Goal: Transaction & Acquisition: Purchase product/service

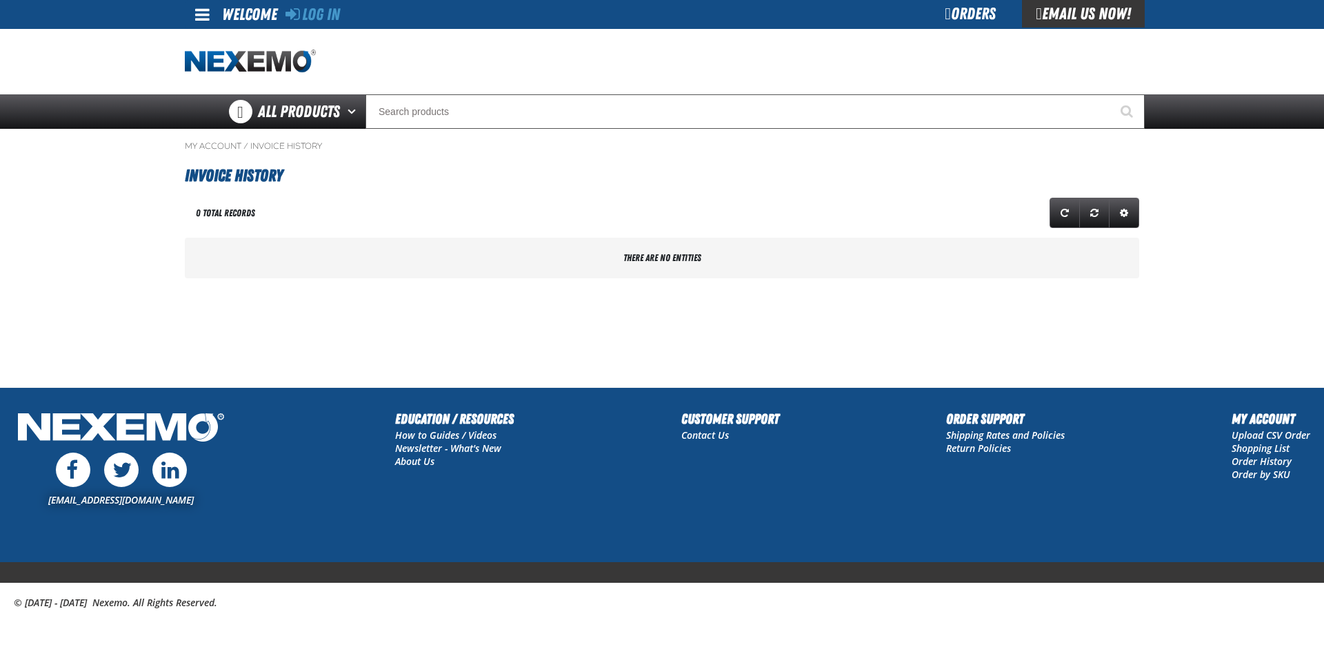
click at [319, 20] on link "Log In" at bounding box center [312, 14] width 54 height 19
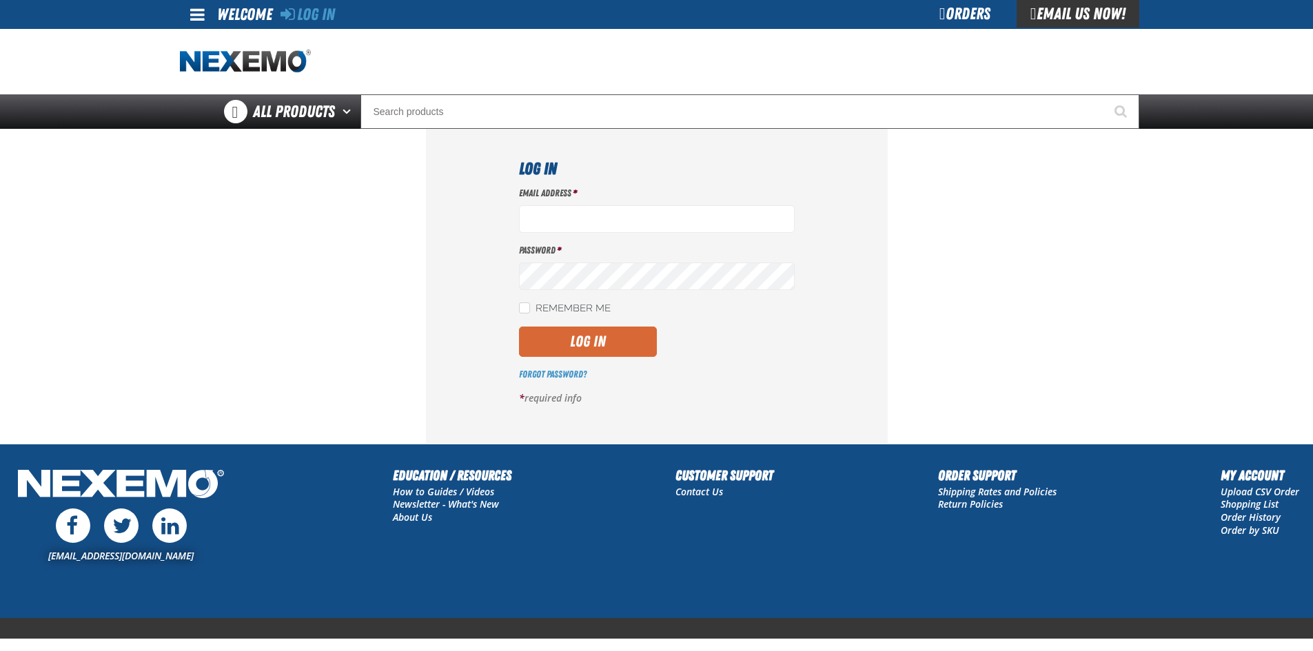
type input "jose_gonzalez@vivaautogroup.com"
click at [585, 343] on button "Log In" at bounding box center [588, 342] width 138 height 30
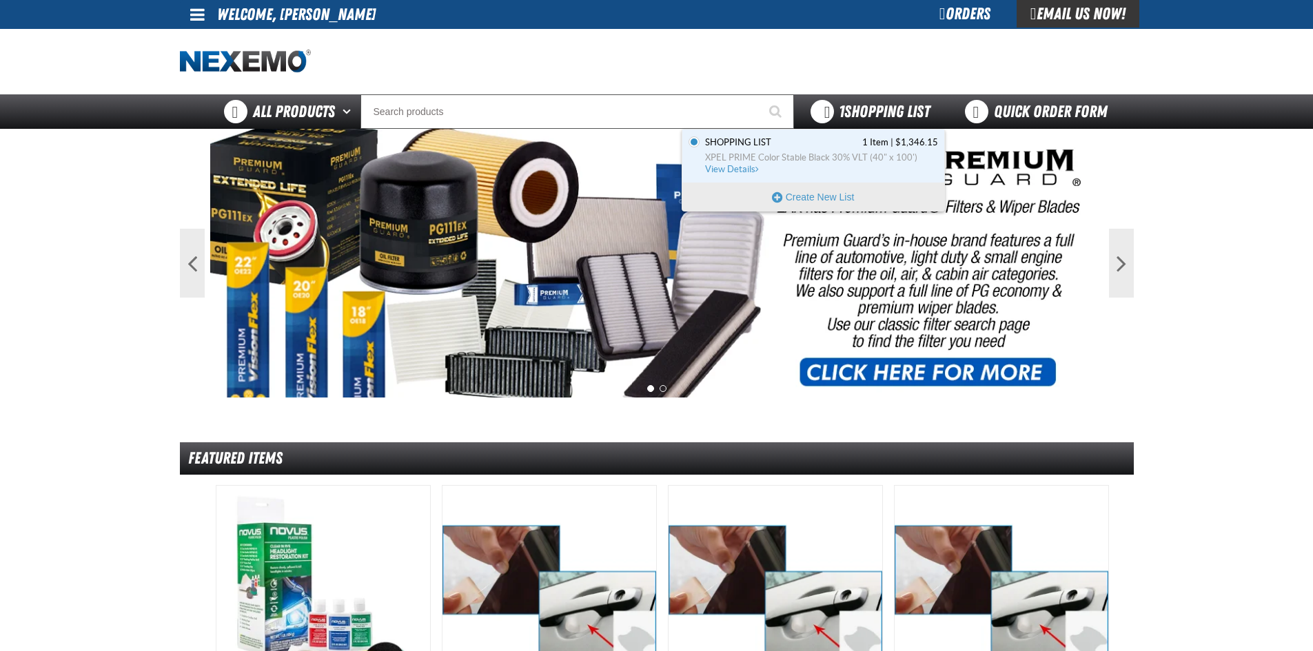
click at [853, 113] on span "1 Shopping List" at bounding box center [884, 111] width 91 height 19
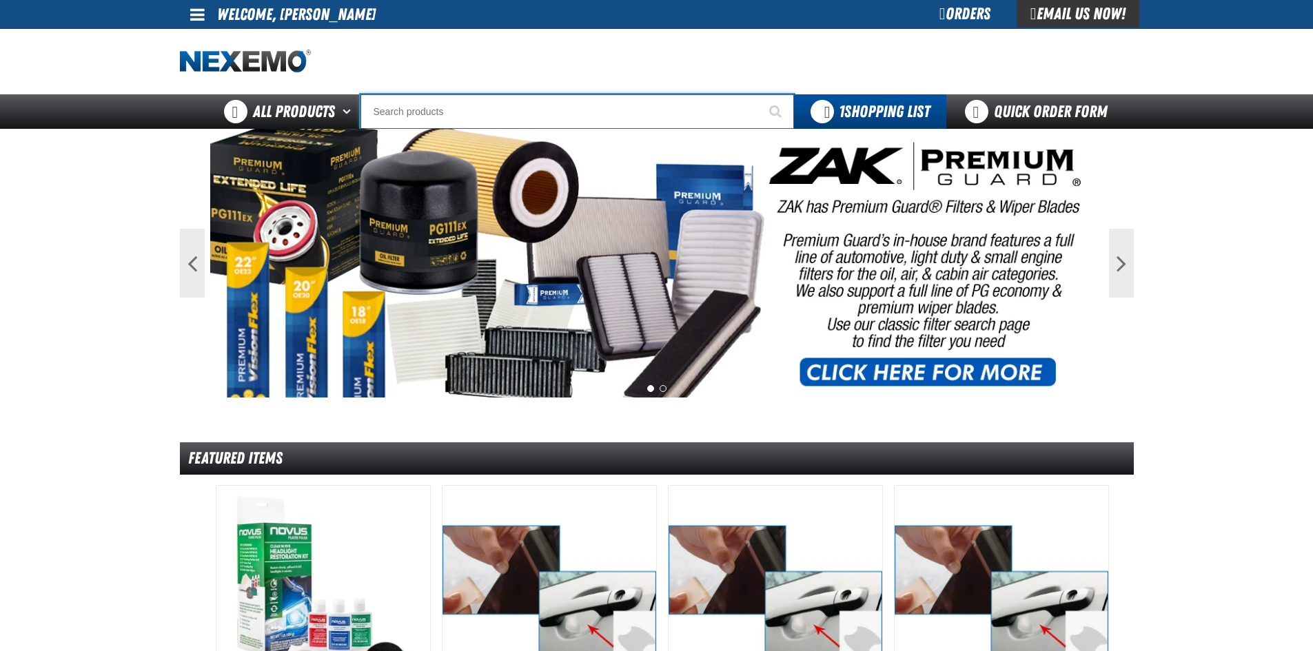
click at [703, 110] on input "Search" at bounding box center [578, 111] width 434 height 34
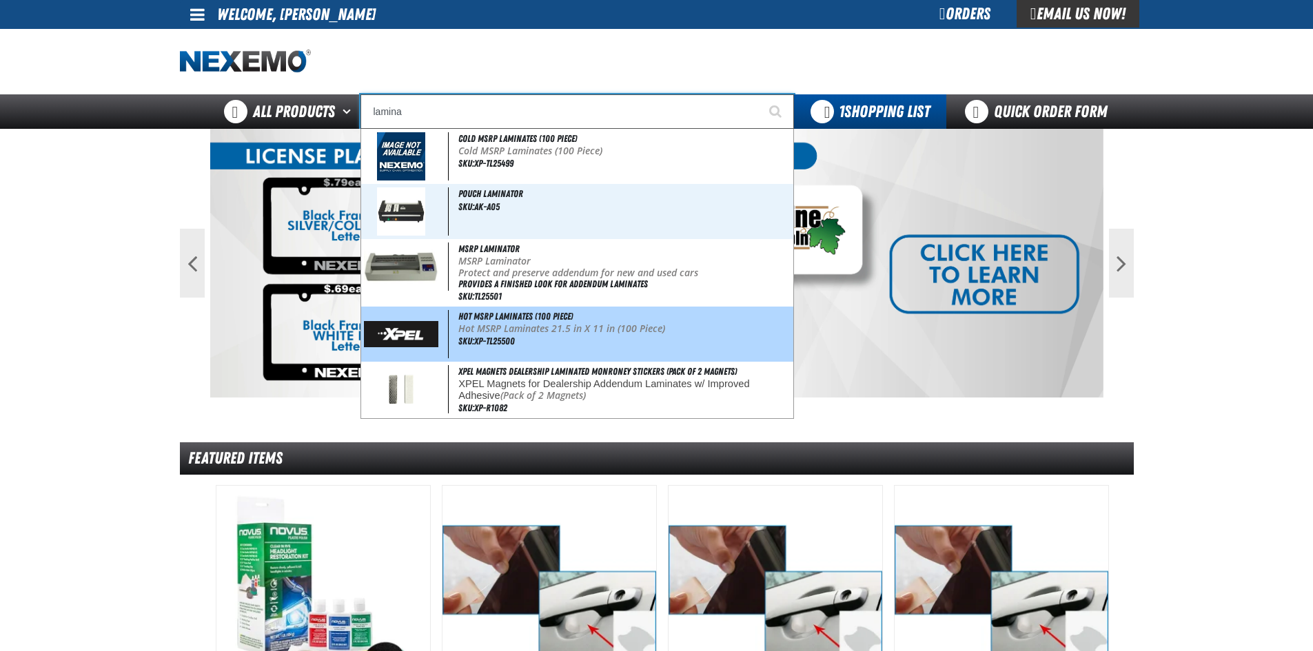
click at [530, 310] on div "Hot MSRP Laminates (100 Piece) Hot MSRP Laminates 21.5 in X 11 in (100 Piece) S…" at bounding box center [577, 334] width 432 height 55
type input "Hot MSRP Laminates (100 Piece)"
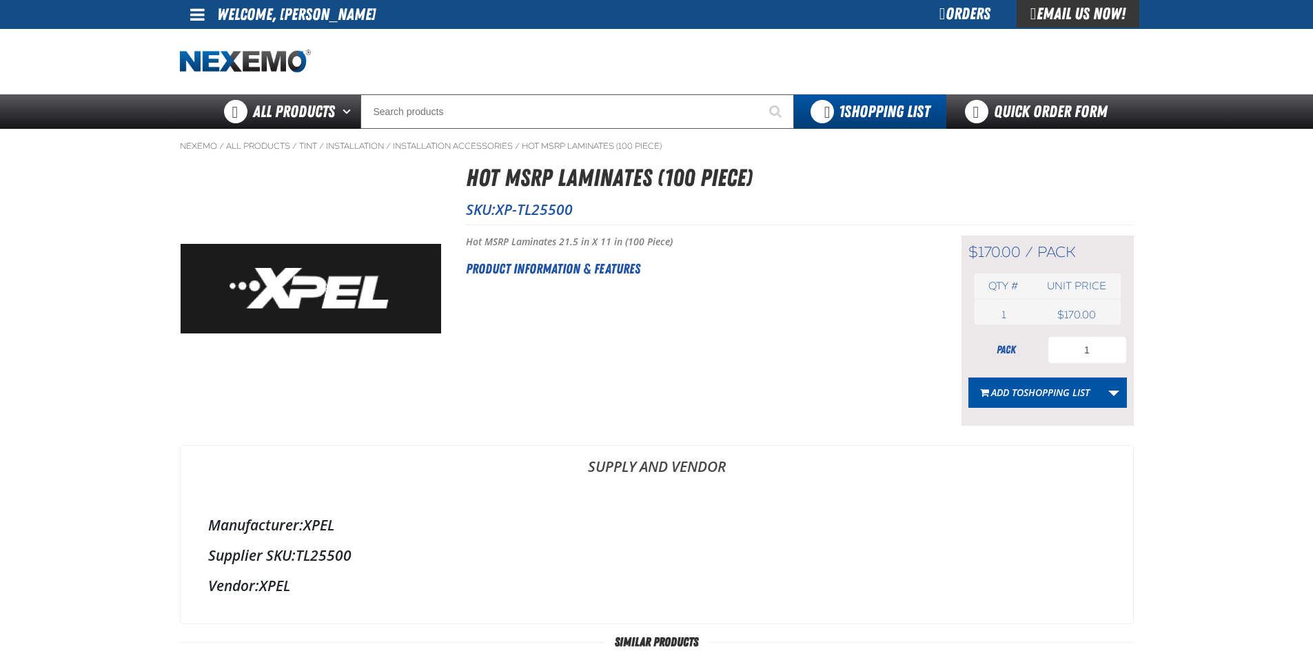
click at [1173, 320] on main "Nexemo / All Products / Tint / / /" at bounding box center [656, 586] width 1313 height 915
click at [1242, 306] on main "Nexemo / All Products / Tint / / /" at bounding box center [656, 586] width 1313 height 915
click at [889, 333] on div "Short Description: Hot MSRP Laminates 21.5 in X 11 in (100 Piece) Product Infor…" at bounding box center [696, 331] width 461 height 190
click at [1099, 351] on input "1" at bounding box center [1087, 350] width 79 height 28
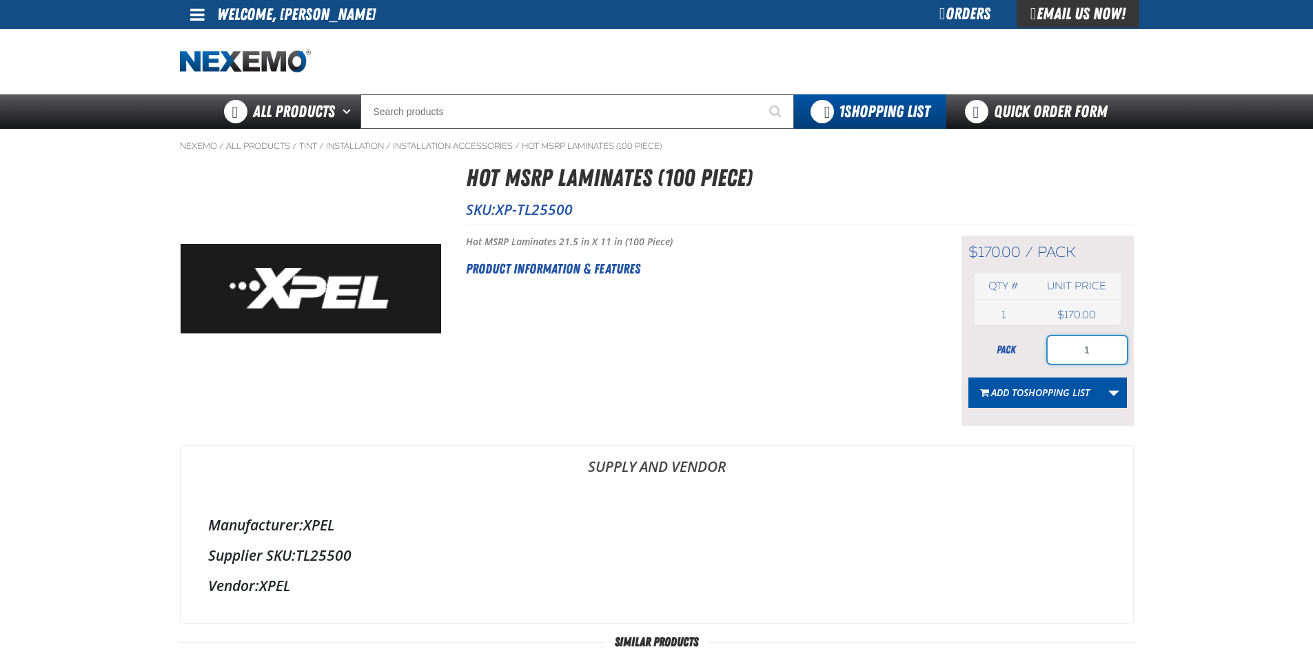
click at [1100, 351] on input "1" at bounding box center [1087, 350] width 79 height 28
type input "2"
click at [1142, 347] on main "Nexemo / All Products / Tint / / /" at bounding box center [656, 586] width 1313 height 915
click at [1013, 395] on span "Add to Shopping List" at bounding box center [1040, 392] width 99 height 13
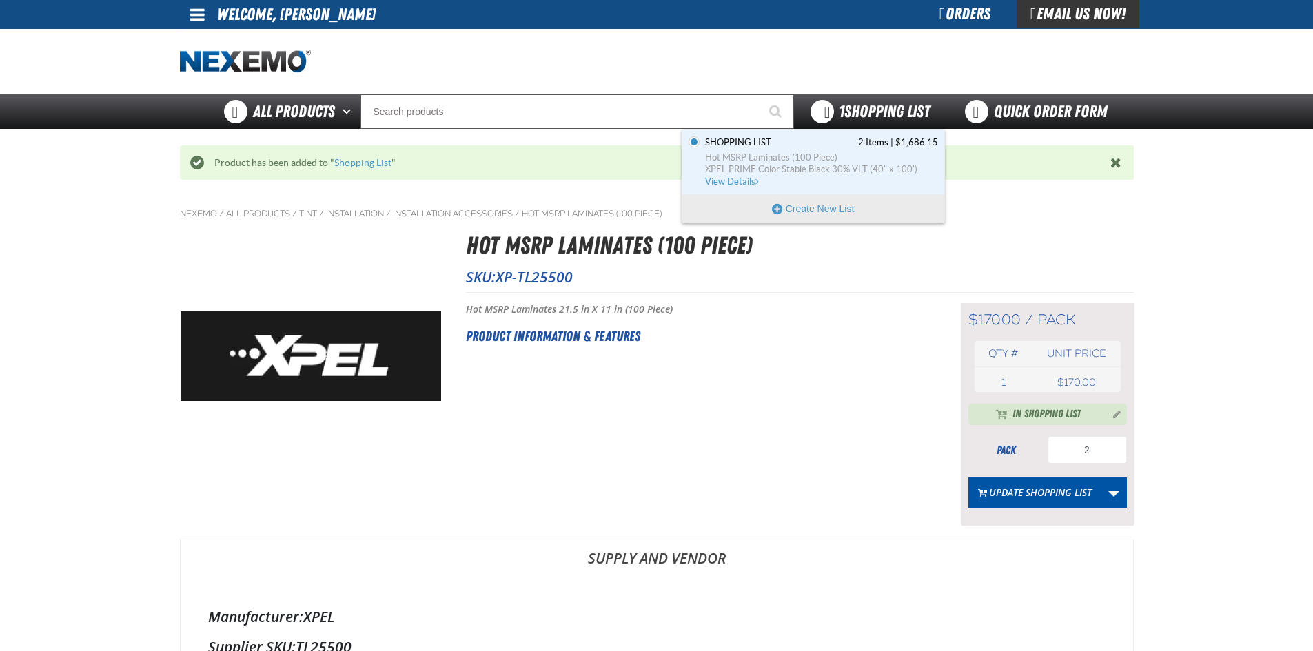
click at [864, 117] on span "1 Shopping List" at bounding box center [884, 111] width 91 height 19
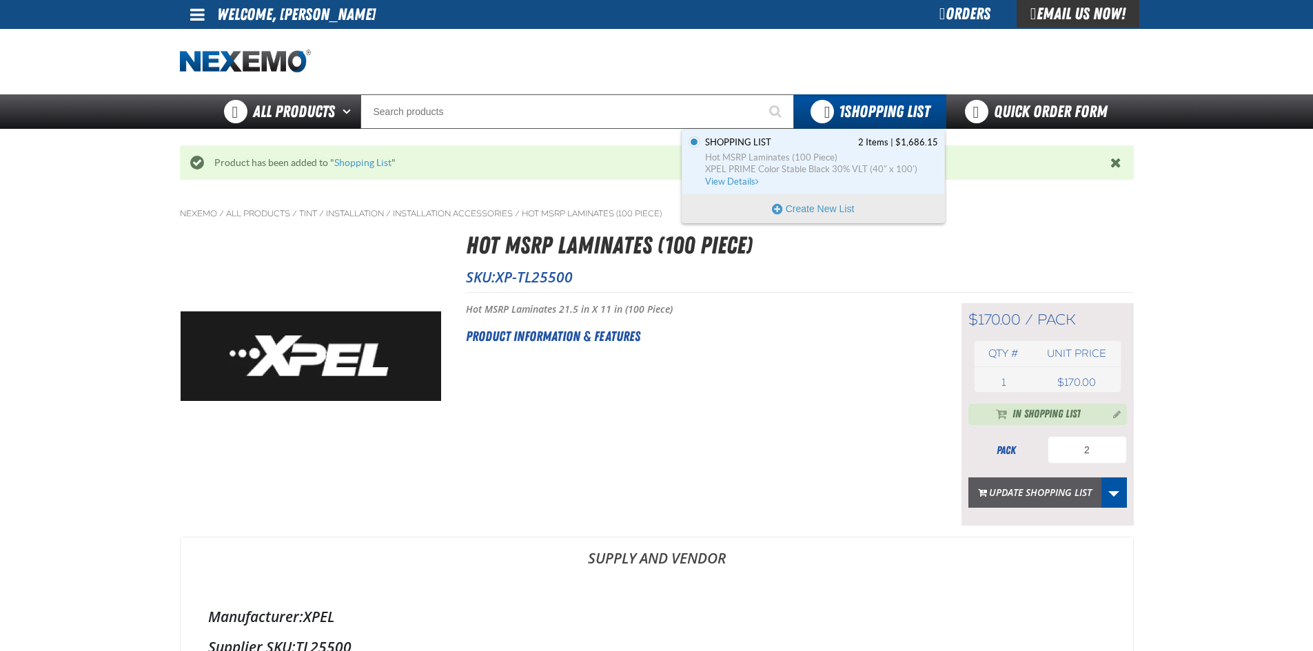
click at [1062, 495] on button "Update Shopping List" at bounding box center [1035, 493] width 133 height 30
click at [818, 165] on span "XPEL PRIME Color Stable Black 30% VLT (40" x 100')" at bounding box center [821, 169] width 233 height 12
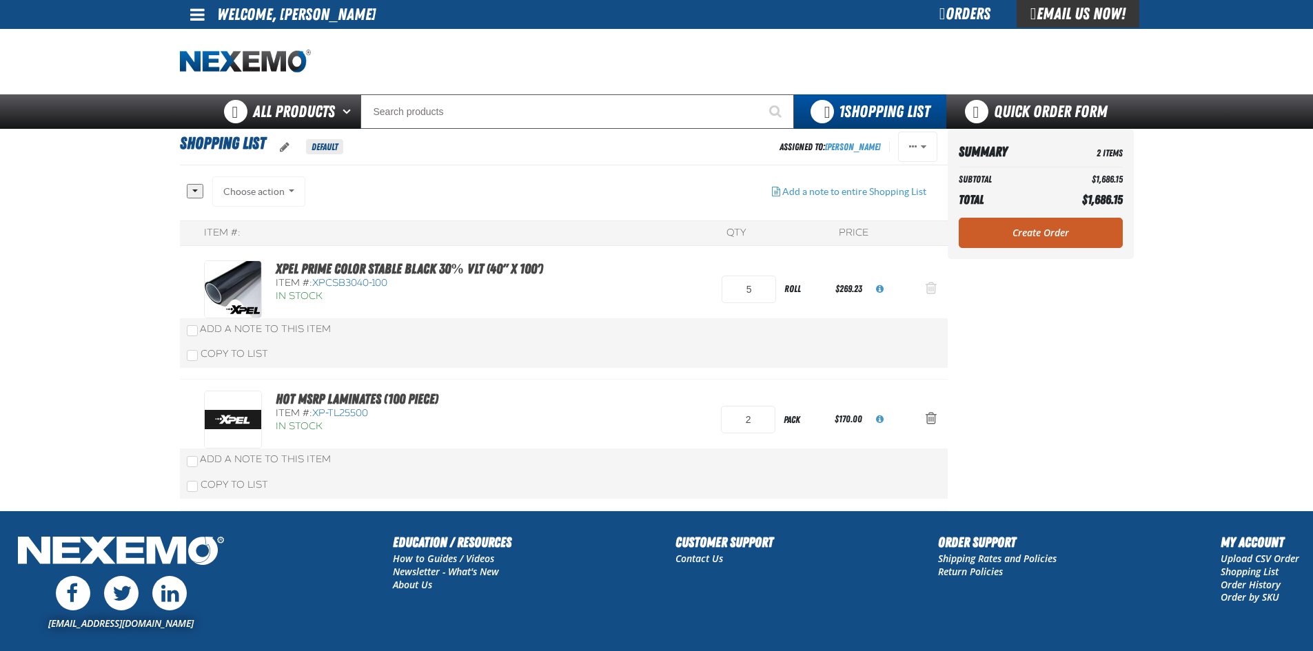
click at [931, 291] on span "Action Remove XPEL PRIME Color Stable Black 30% VLT (40&quot; x 100&#039;) from…" at bounding box center [931, 288] width 11 height 14
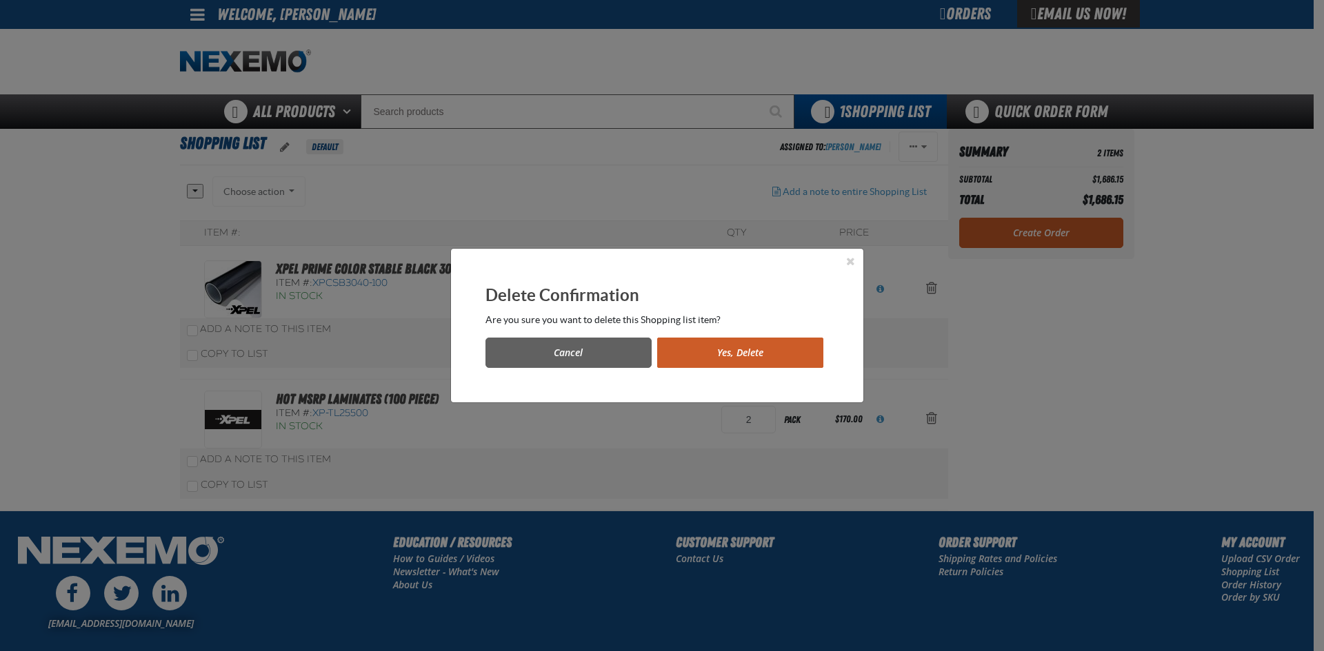
click at [734, 361] on button "Yes, Delete" at bounding box center [740, 353] width 166 height 30
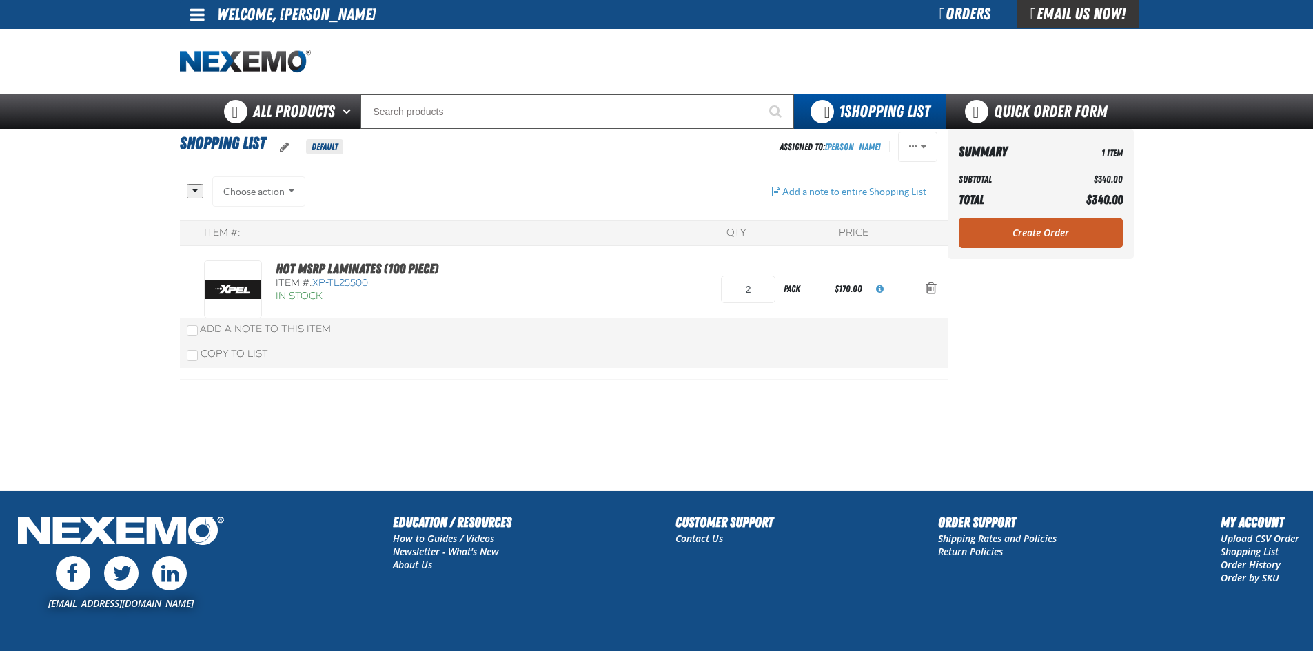
click at [1026, 369] on aside "Summary 1 Item Subtotal $340.00 Total $340.00 Loading... Create Order" at bounding box center [1041, 310] width 186 height 362
click at [1010, 230] on link "Create Order" at bounding box center [1041, 233] width 164 height 30
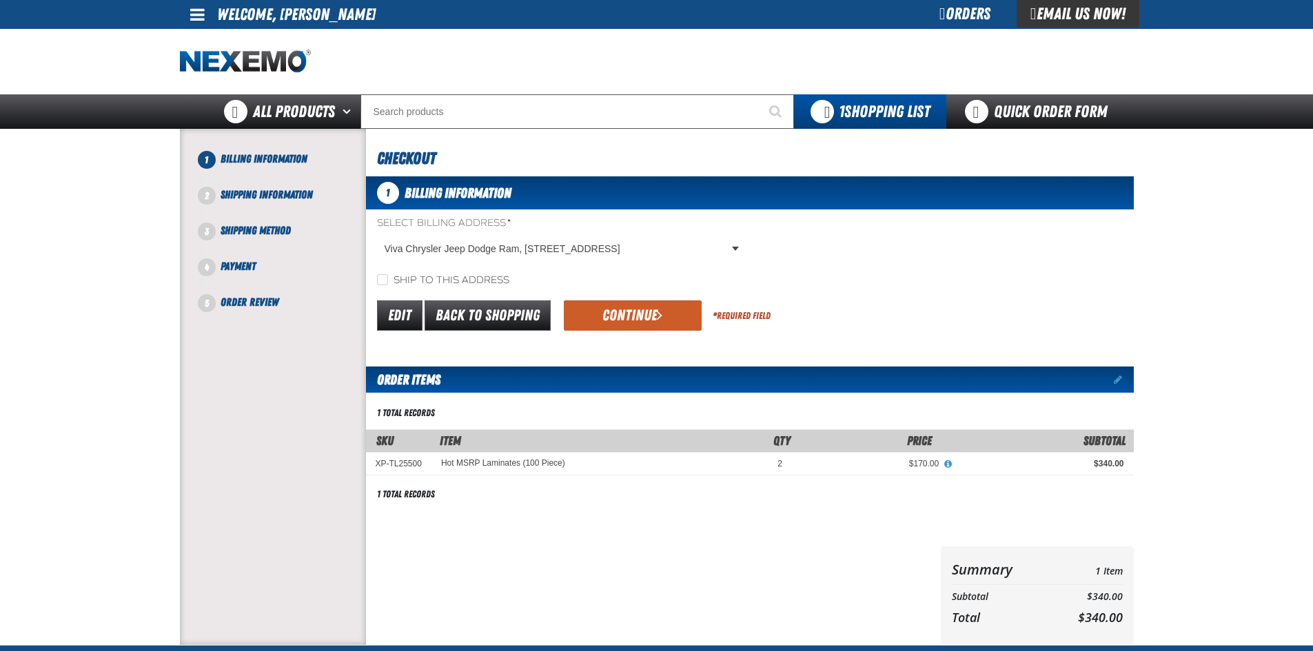
click at [811, 241] on div "Select Billing Address * Viva Chrysler Jeep Dodge Ram, [STREET_ADDRESS] Viva Ch…" at bounding box center [750, 251] width 768 height 71
click at [623, 318] on button "Continue" at bounding box center [633, 316] width 138 height 30
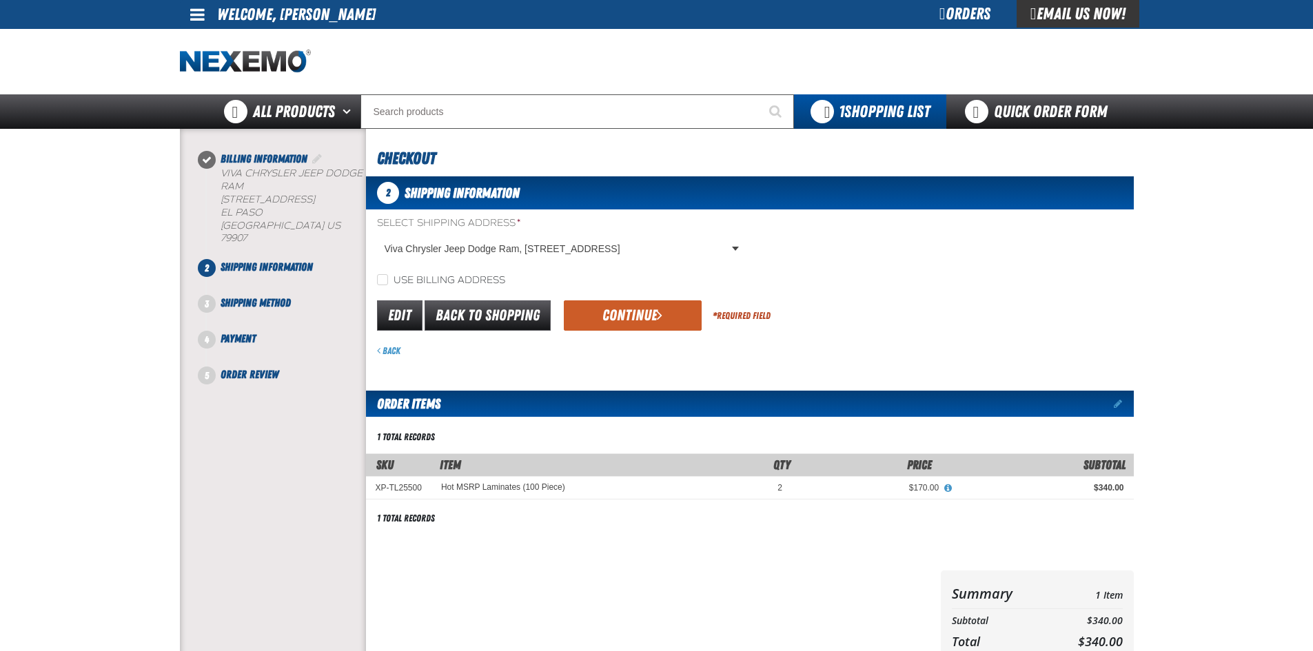
click at [623, 317] on button "Continue" at bounding box center [633, 316] width 138 height 30
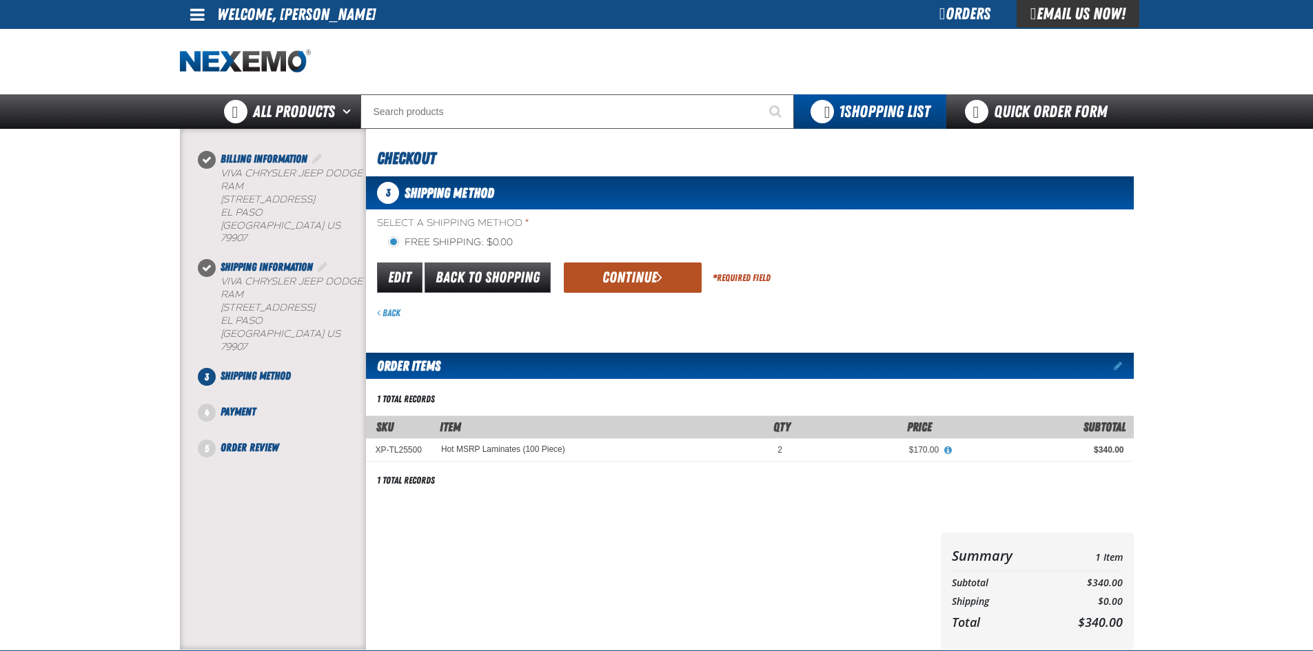
click at [605, 285] on button "Continue" at bounding box center [633, 278] width 138 height 30
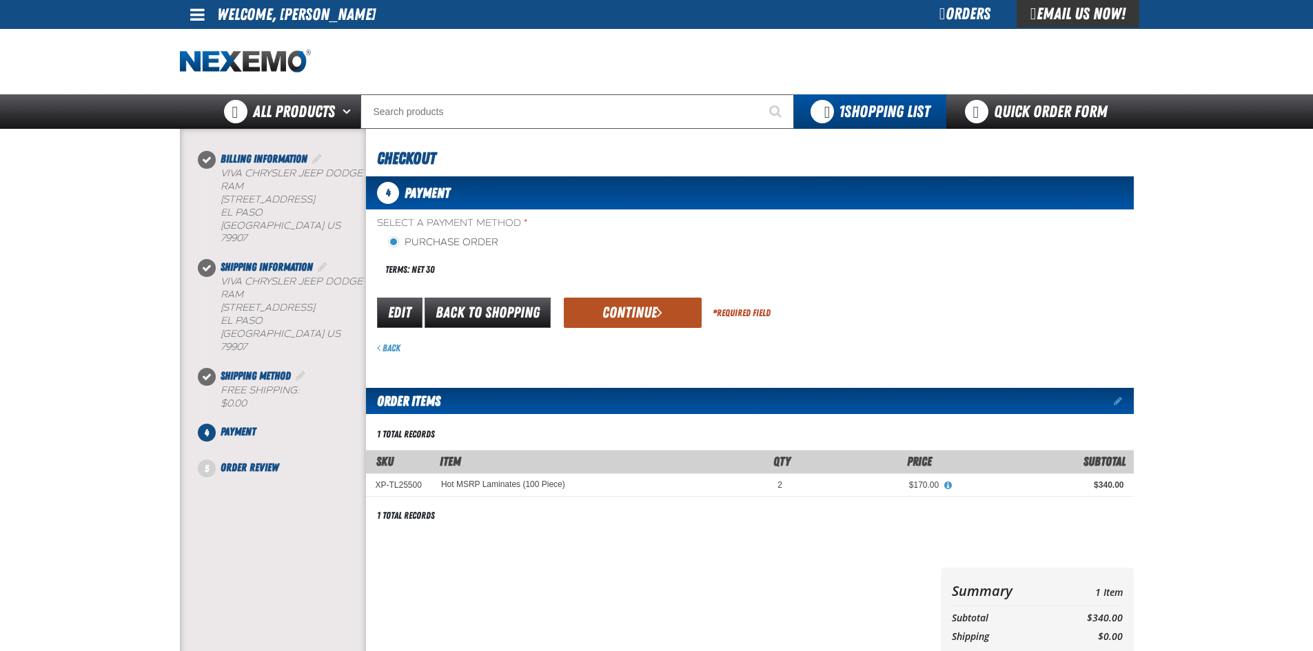
click at [622, 304] on button "Continue" at bounding box center [633, 313] width 138 height 30
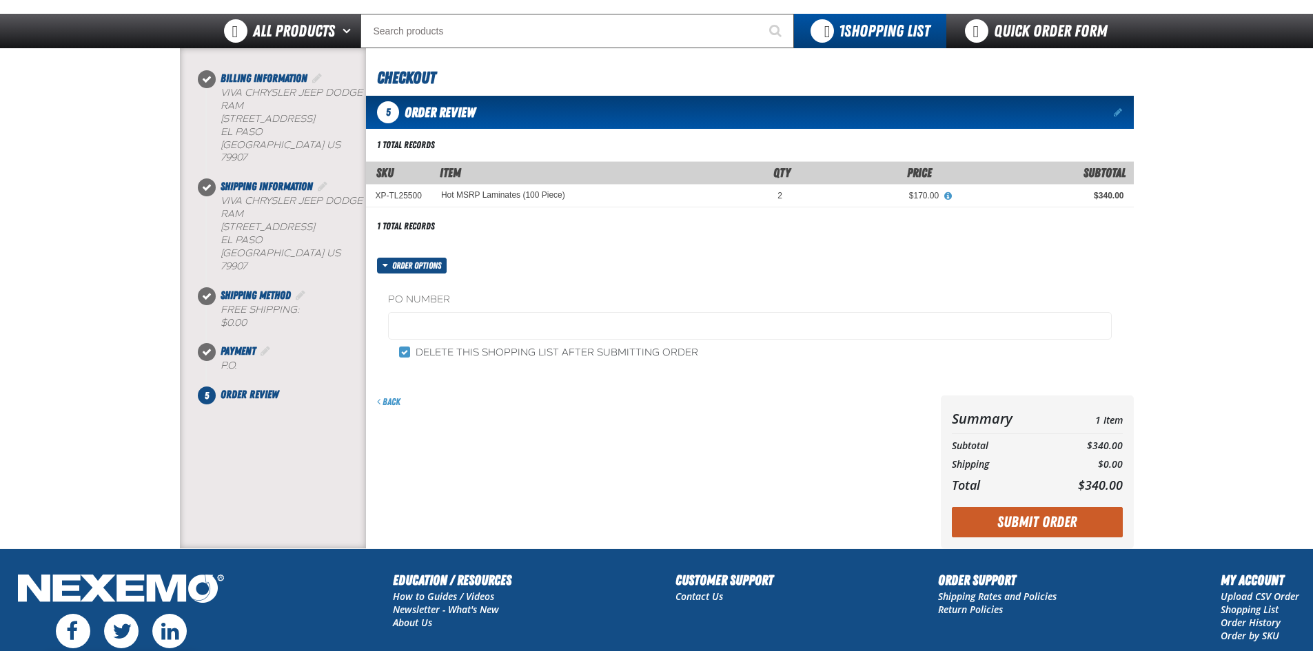
scroll to position [208, 0]
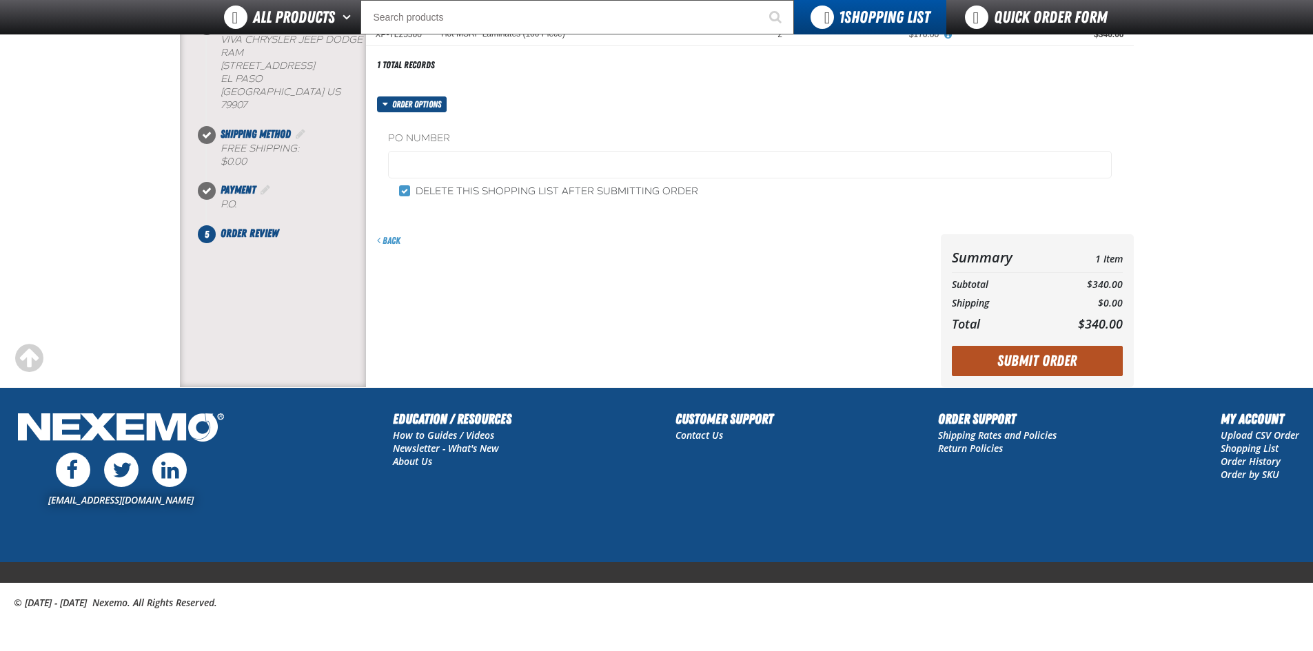
click at [1015, 358] on button "Submit Order" at bounding box center [1037, 361] width 171 height 30
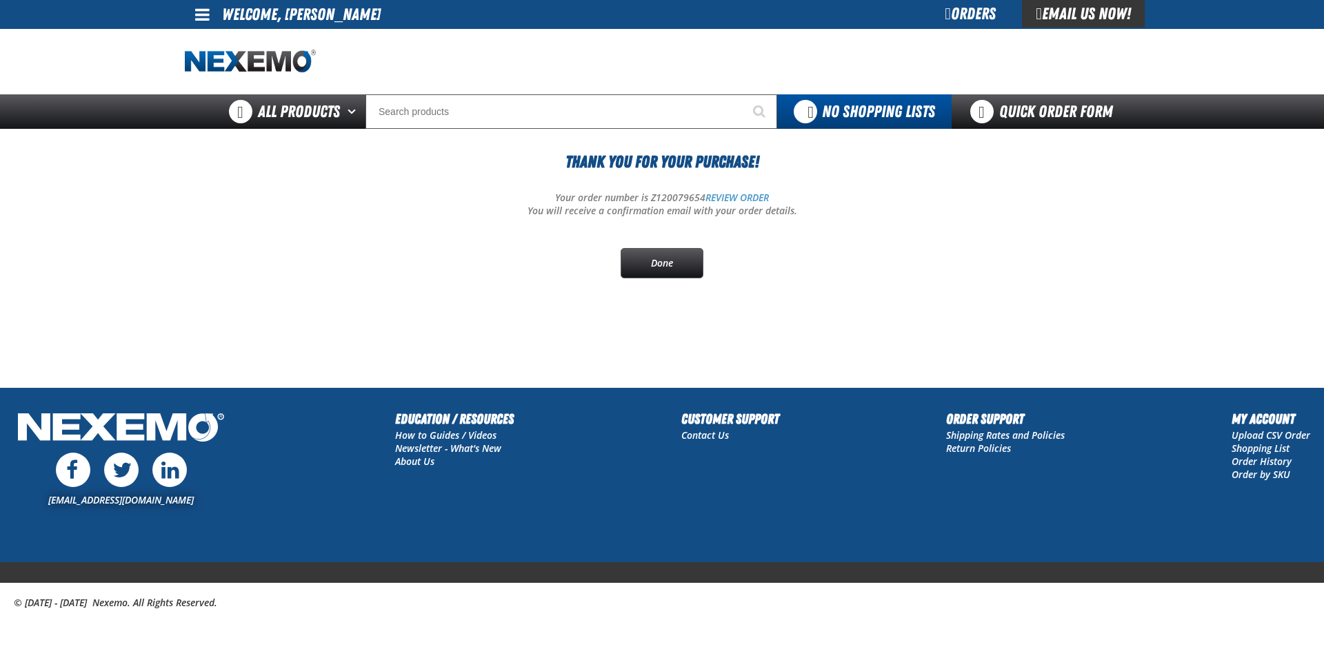
click at [662, 73] on div at bounding box center [662, 61] width 954 height 65
click at [735, 81] on div at bounding box center [662, 61] width 954 height 65
